Goal: Use online tool/utility: Utilize a website feature to perform a specific function

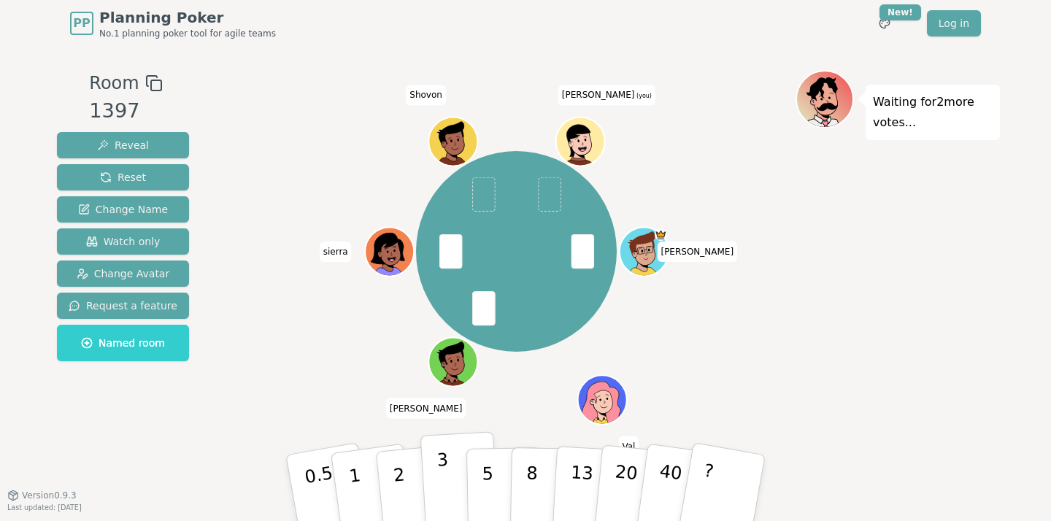
click at [446, 467] on p "3" at bounding box center [444, 490] width 16 height 80
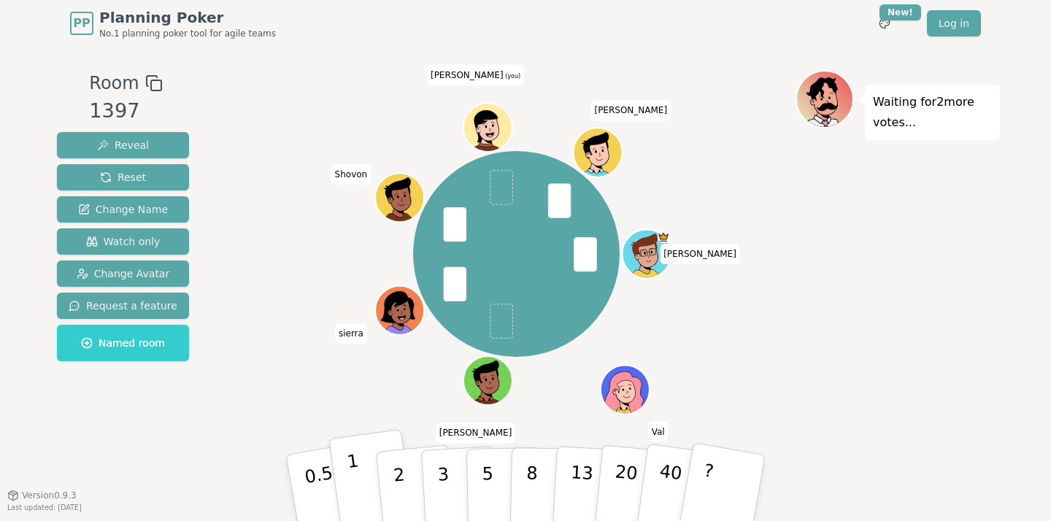
click at [358, 463] on button "1" at bounding box center [371, 488] width 87 height 118
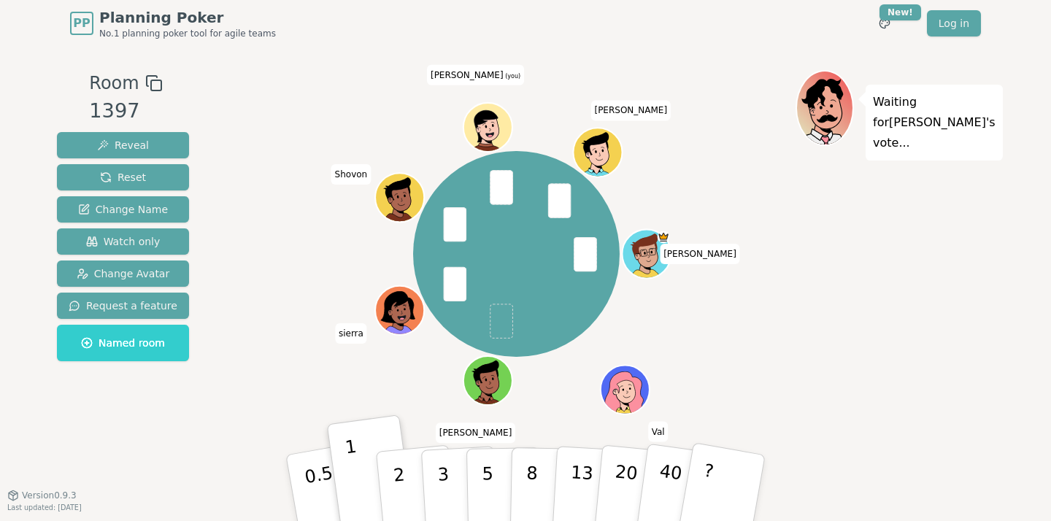
click at [350, 398] on div "[PERSON_NAME] [PERSON_NAME] [PERSON_NAME] (you) [PERSON_NAME]" at bounding box center [516, 253] width 558 height 315
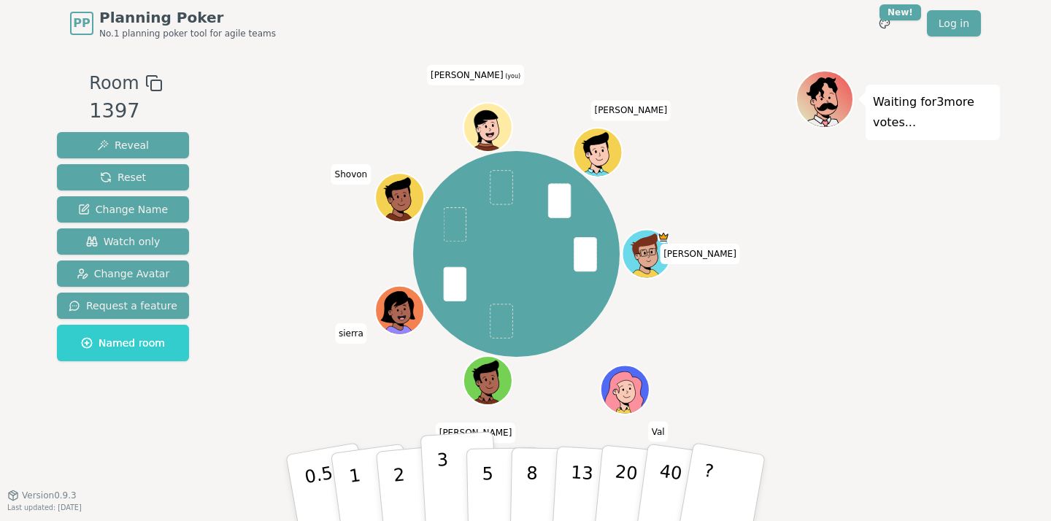
click at [444, 478] on p "3" at bounding box center [444, 490] width 16 height 80
click at [492, 471] on button "5" at bounding box center [503, 488] width 75 height 111
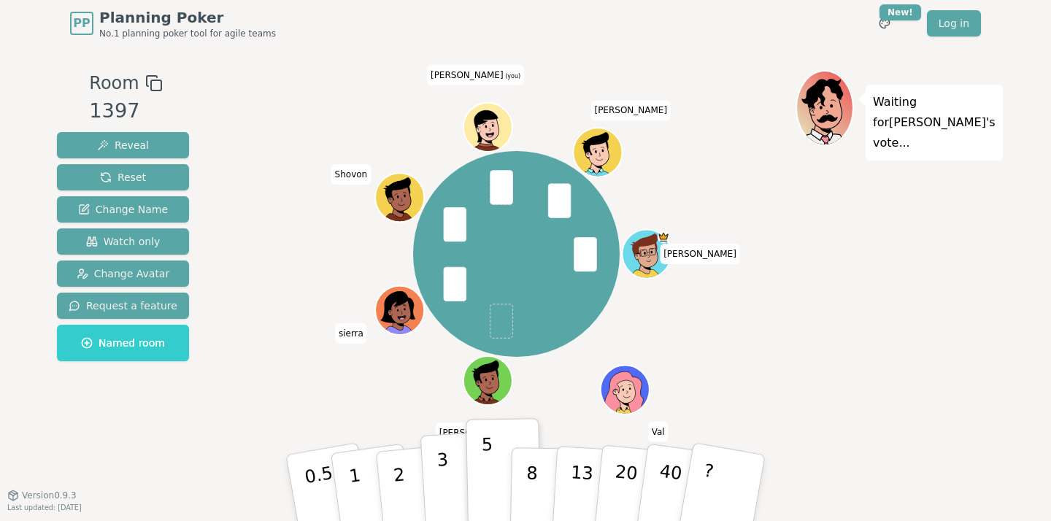
click at [445, 459] on p "3" at bounding box center [444, 490] width 16 height 80
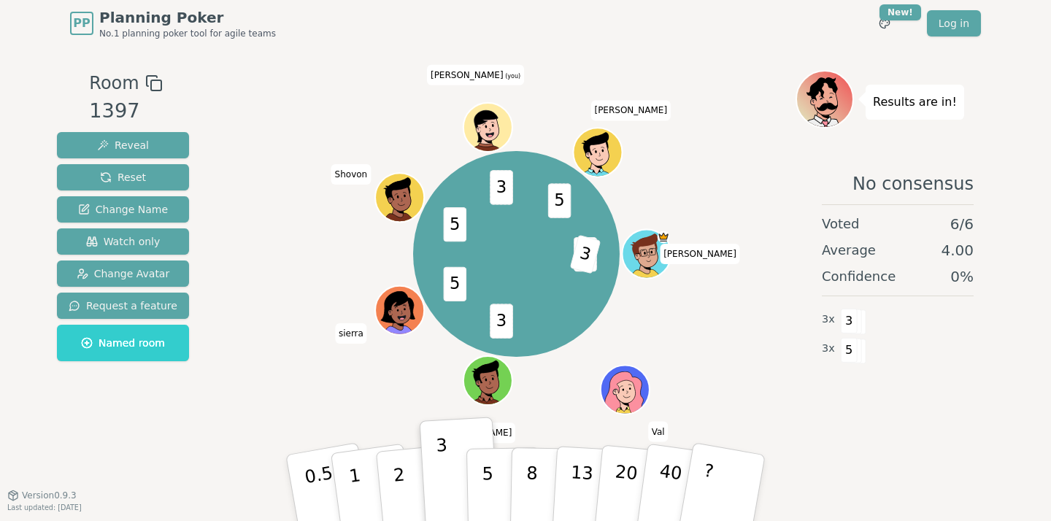
click at [638, 331] on div "8 3 3 5 5 3 5 [PERSON_NAME] [PERSON_NAME] [PERSON_NAME] (you) [PERSON_NAME]" at bounding box center [516, 253] width 558 height 315
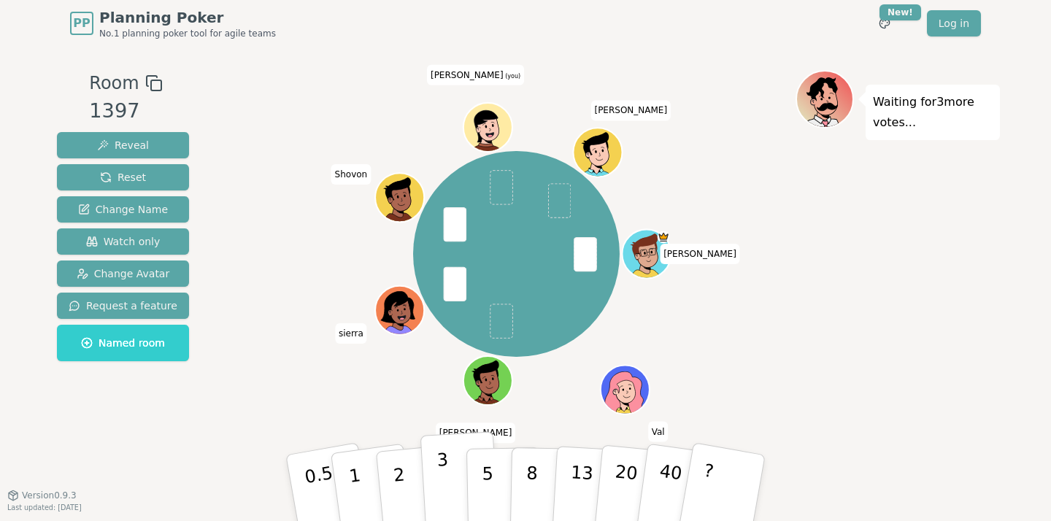
click at [447, 467] on p "3" at bounding box center [444, 490] width 16 height 80
click at [440, 490] on p "3" at bounding box center [444, 490] width 16 height 80
